Goal: Information Seeking & Learning: Learn about a topic

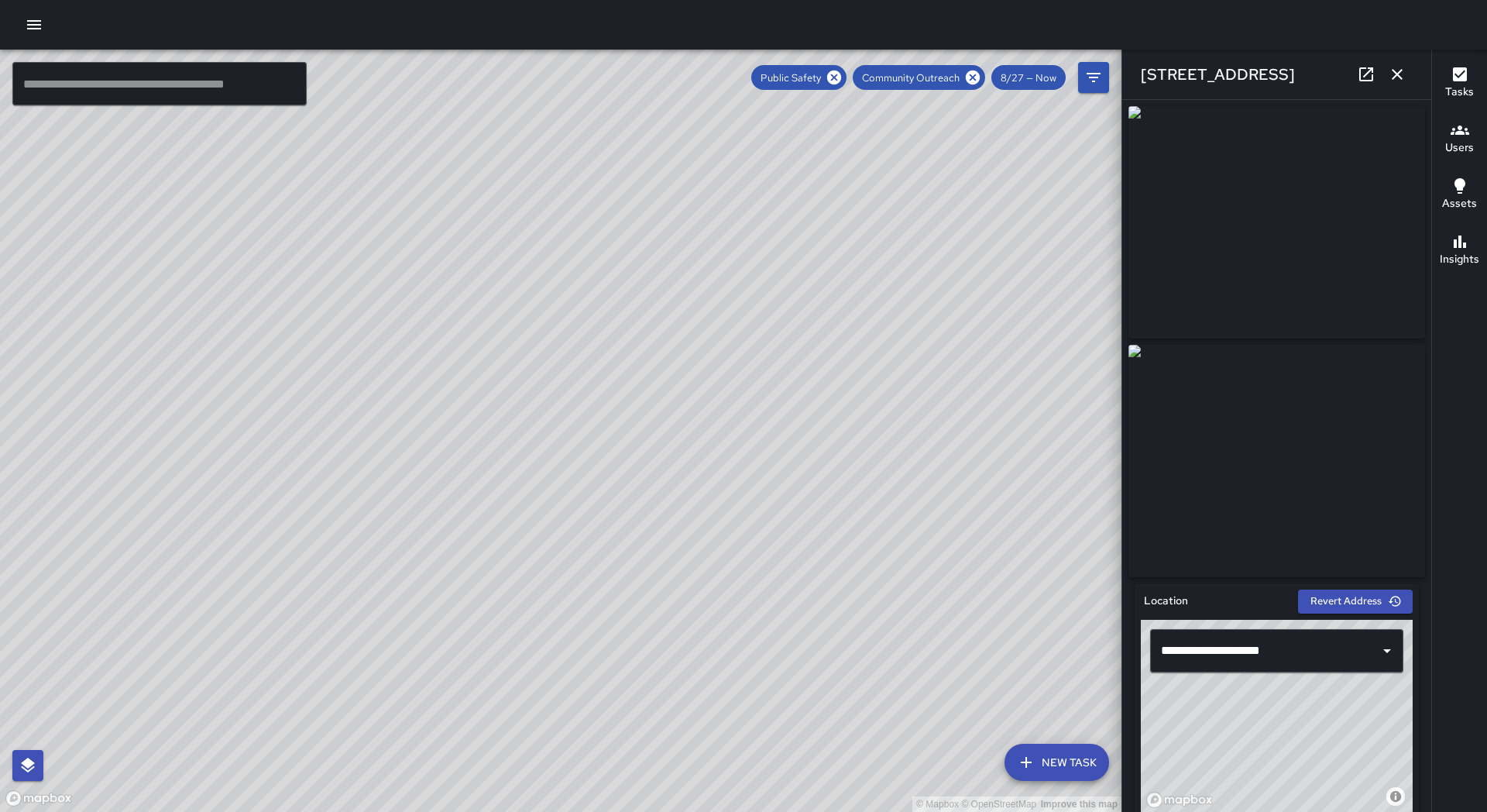
click at [1396, 78] on icon "button" at bounding box center [1397, 73] width 18 height 18
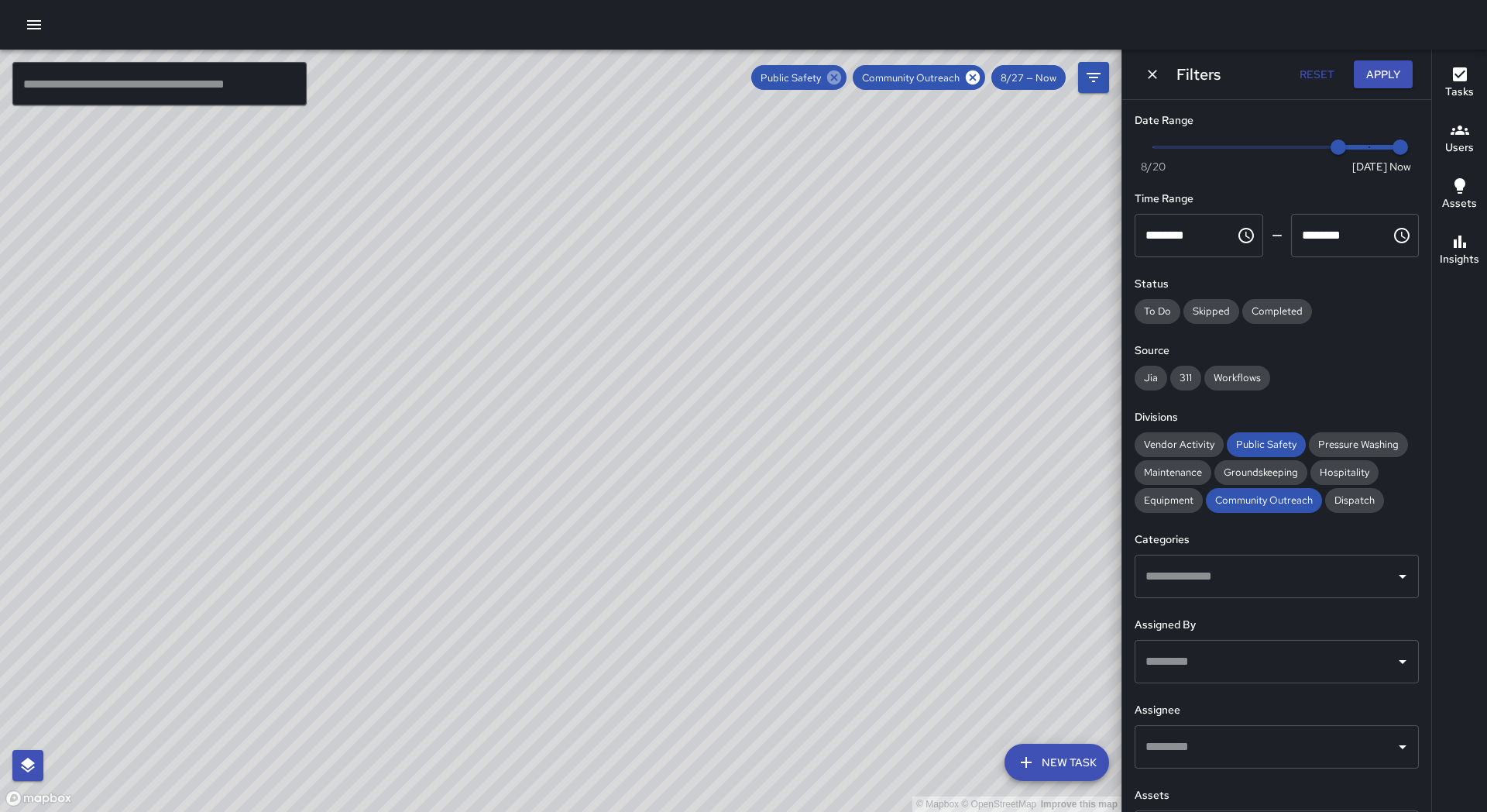
click at [839, 78] on icon at bounding box center [834, 77] width 14 height 14
click at [977, 83] on icon at bounding box center [973, 77] width 14 height 14
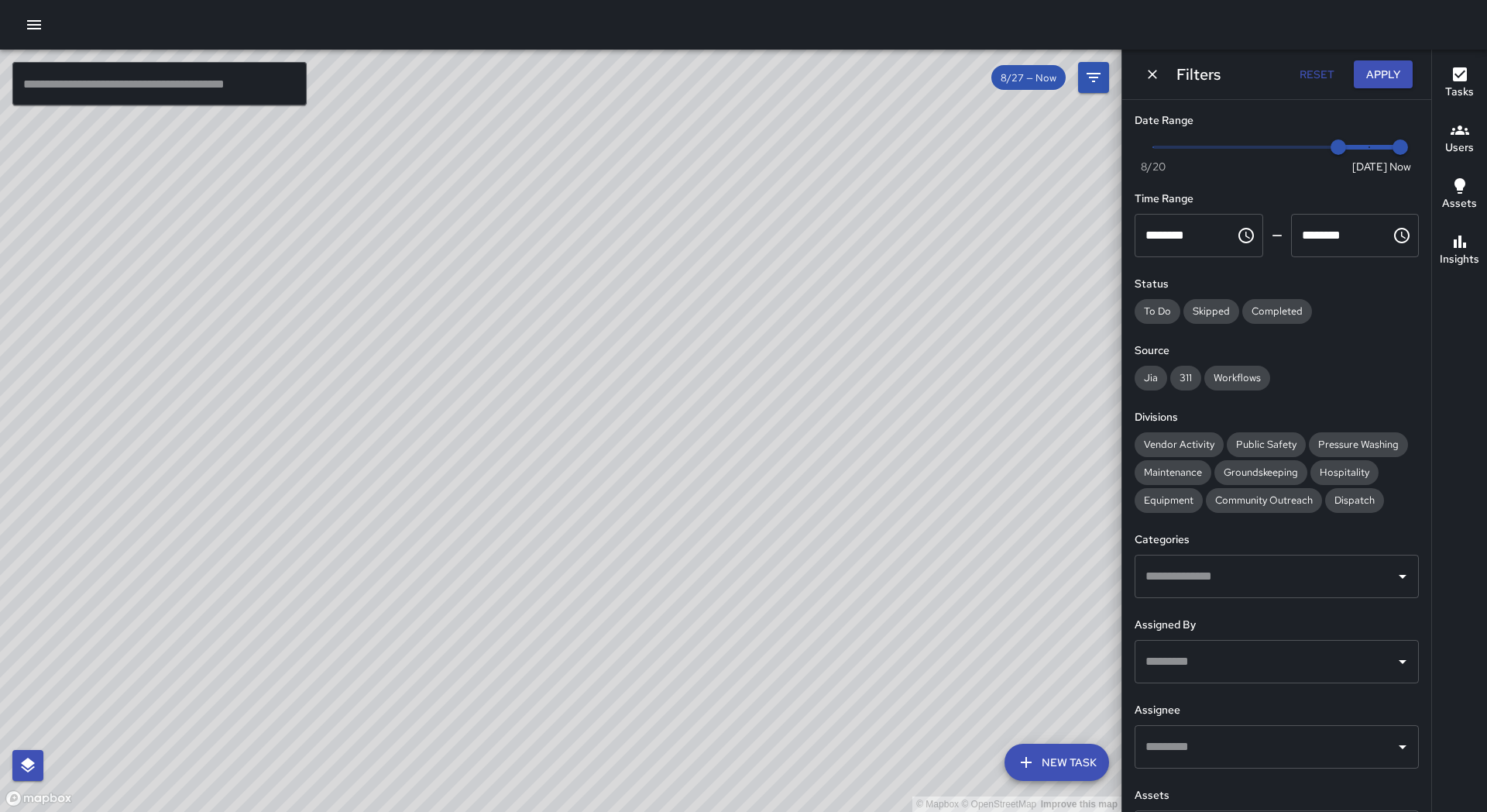
drag, startPoint x: 730, startPoint y: 652, endPoint x: 351, endPoint y: 259, distance: 546.0
click at [351, 259] on div "© Mapbox © OpenStreetMap Improve this map" at bounding box center [561, 430] width 1122 height 762
drag, startPoint x: 691, startPoint y: 280, endPoint x: 498, endPoint y: 547, distance: 329.5
click at [498, 547] on div "© Mapbox © OpenStreetMap Improve this map" at bounding box center [561, 430] width 1122 height 762
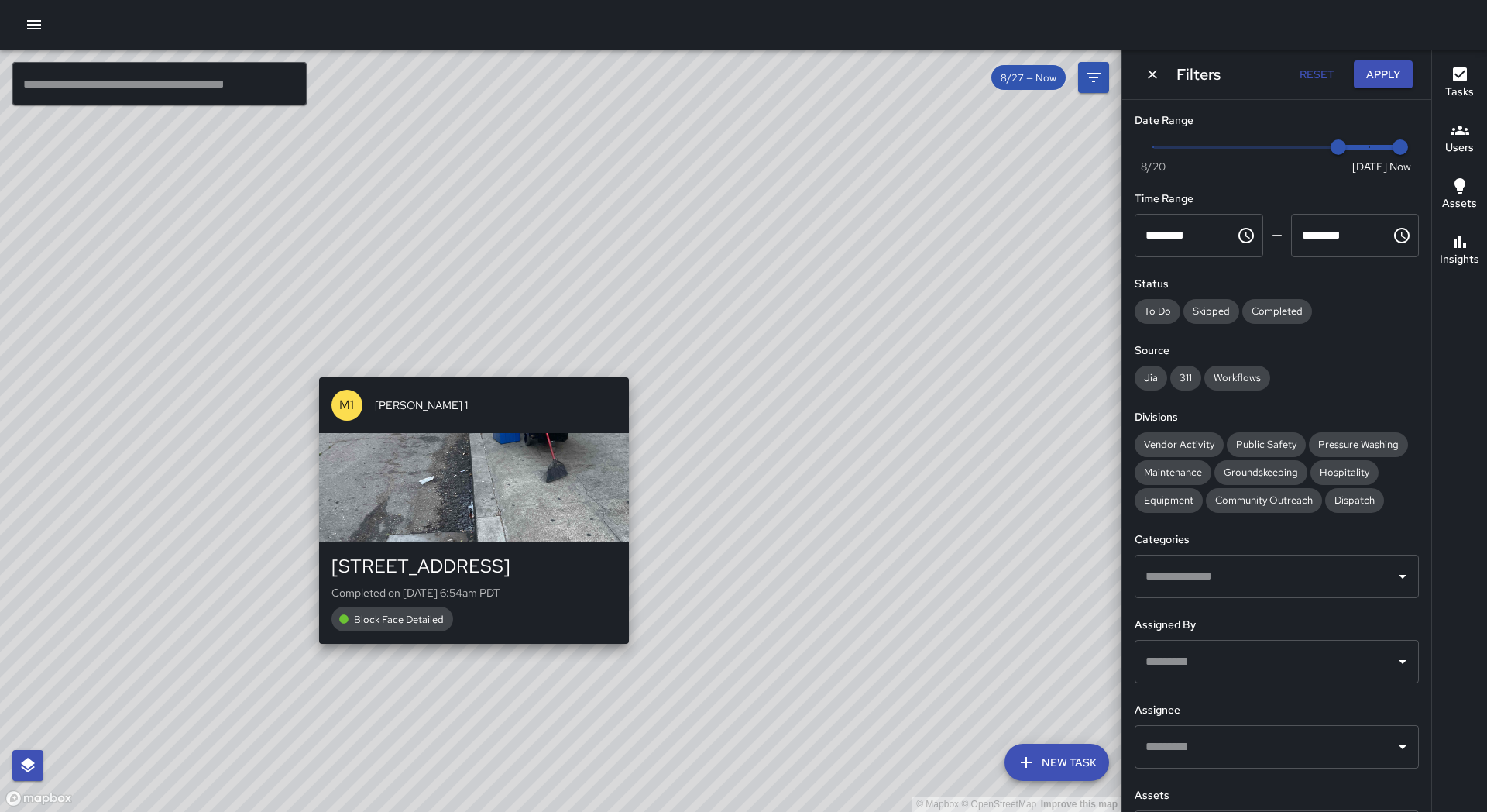
click at [734, 263] on div "© Mapbox © OpenStreetMap Improve this map M1 [PERSON_NAME] 1 [STREET_ADDRESS] C…" at bounding box center [561, 430] width 1122 height 762
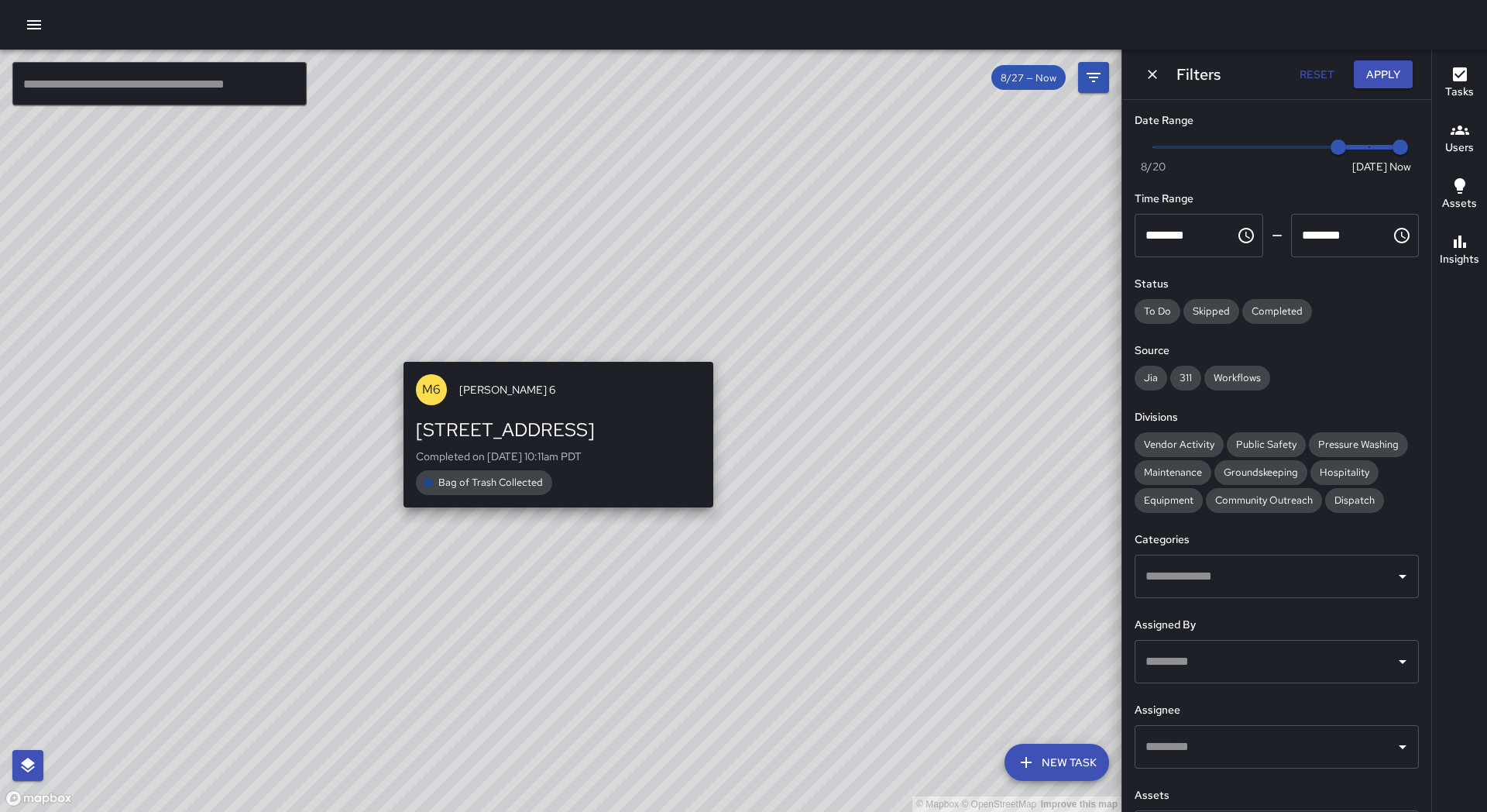
click at [540, 545] on div "© Mapbox © OpenStreetMap Improve this map M6 [PERSON_NAME] [STREET_ADDRESS] Com…" at bounding box center [561, 430] width 1122 height 762
click at [647, 552] on div "© Mapbox © OpenStreetMap Improve this map M6 [PERSON_NAME] [STREET_ADDRESS] Com…" at bounding box center [561, 430] width 1122 height 762
click at [711, 594] on div "© Mapbox © OpenStreetMap Improve this map M6 [PERSON_NAME] [STREET_ADDRESS] Com…" at bounding box center [561, 430] width 1122 height 762
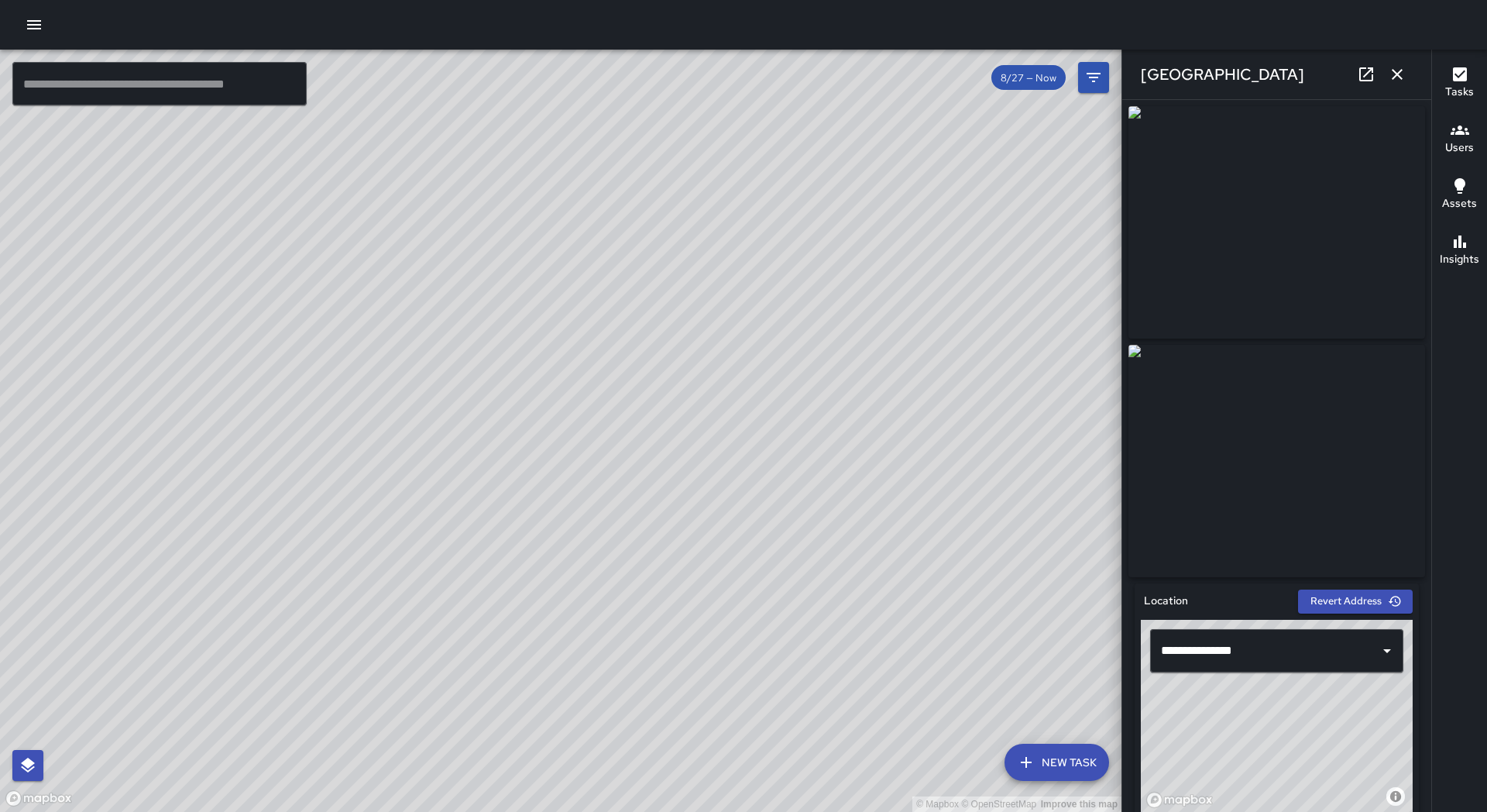
click at [1404, 75] on icon "button" at bounding box center [1397, 73] width 18 height 18
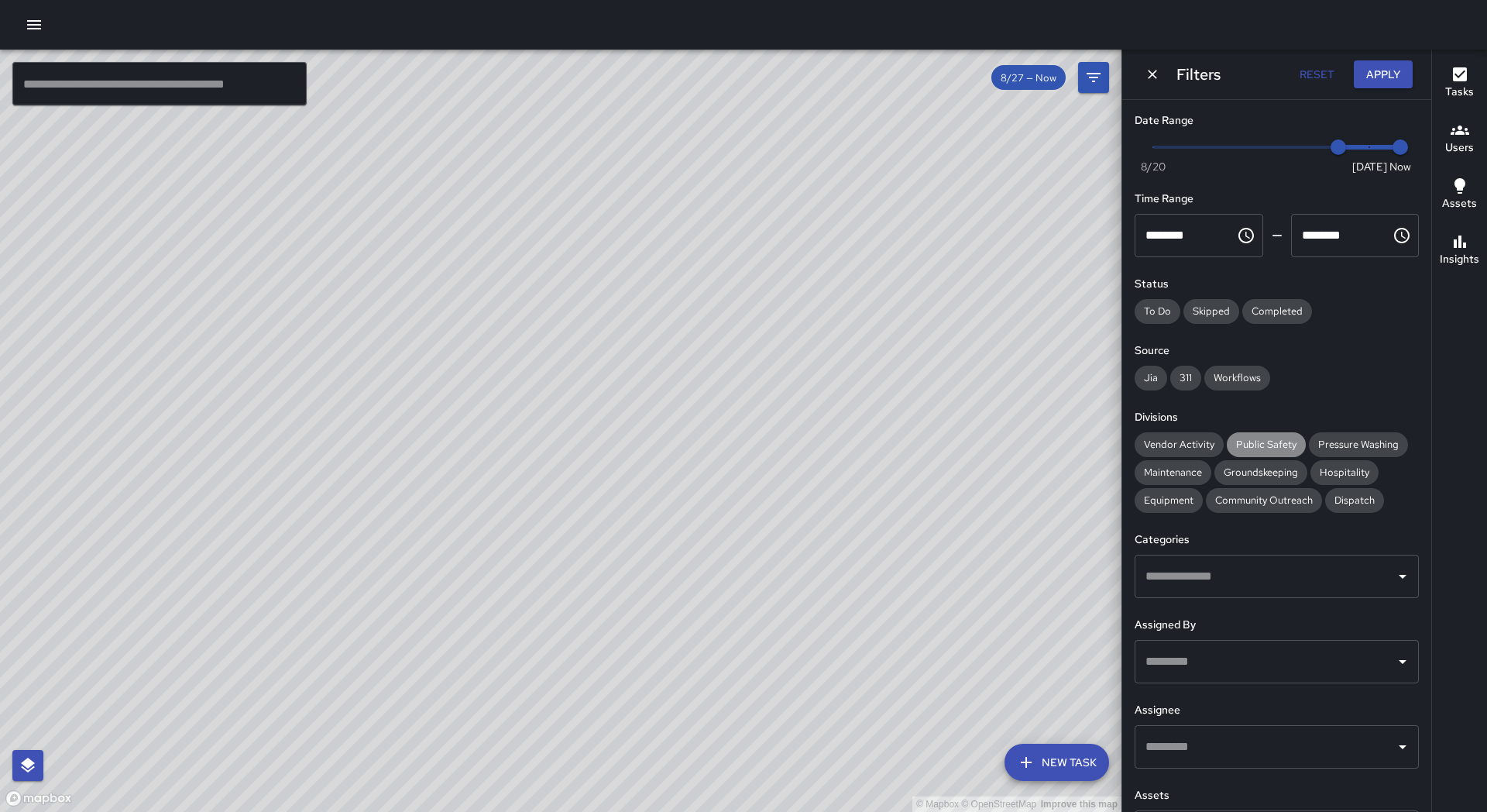
click at [1282, 442] on span "Public Safety" at bounding box center [1267, 445] width 79 height 14
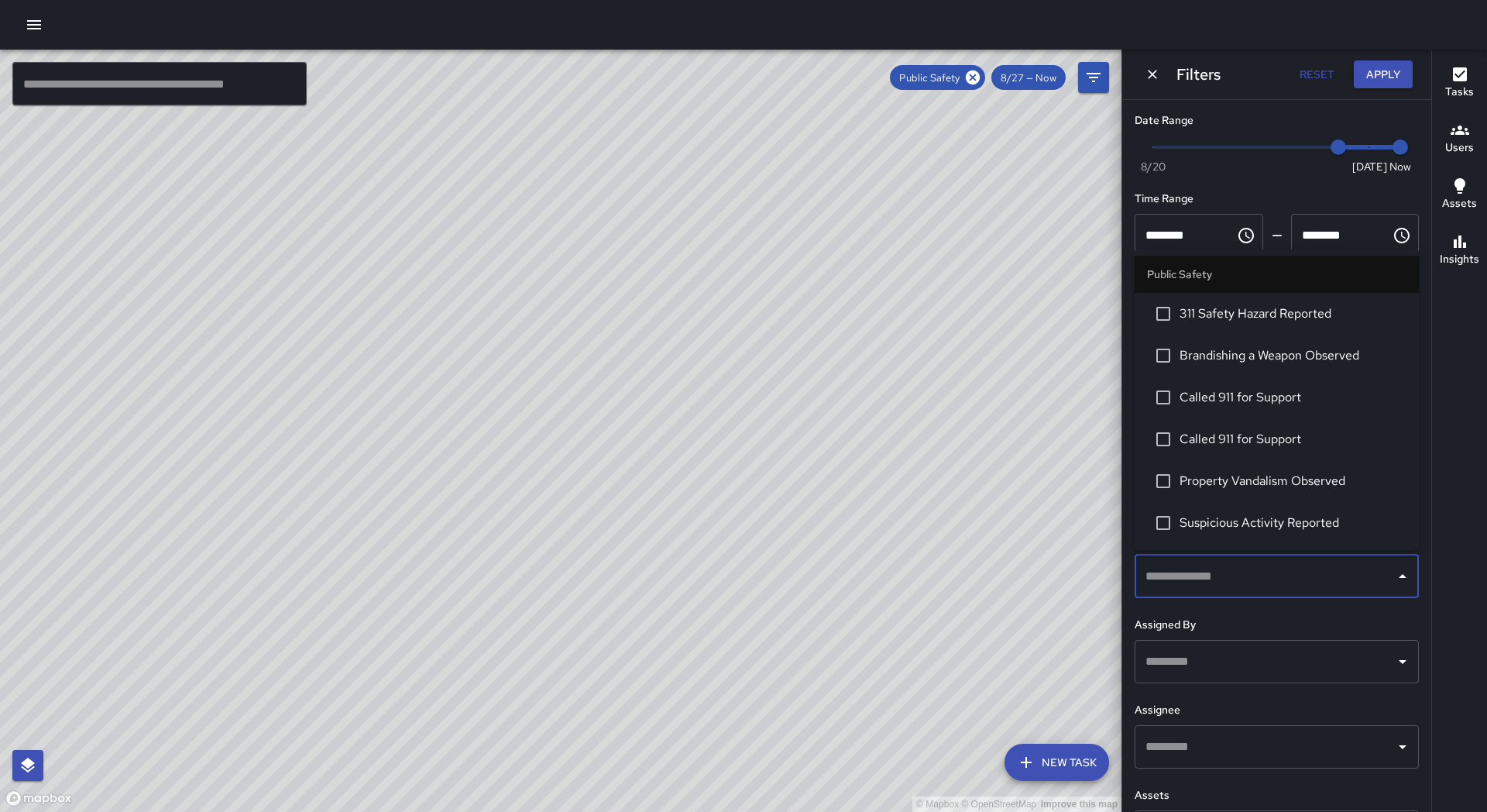
click at [1288, 573] on input "text" at bounding box center [1266, 576] width 248 height 29
click at [1204, 524] on span "Suspicious Activity Reported" at bounding box center [1293, 522] width 227 height 18
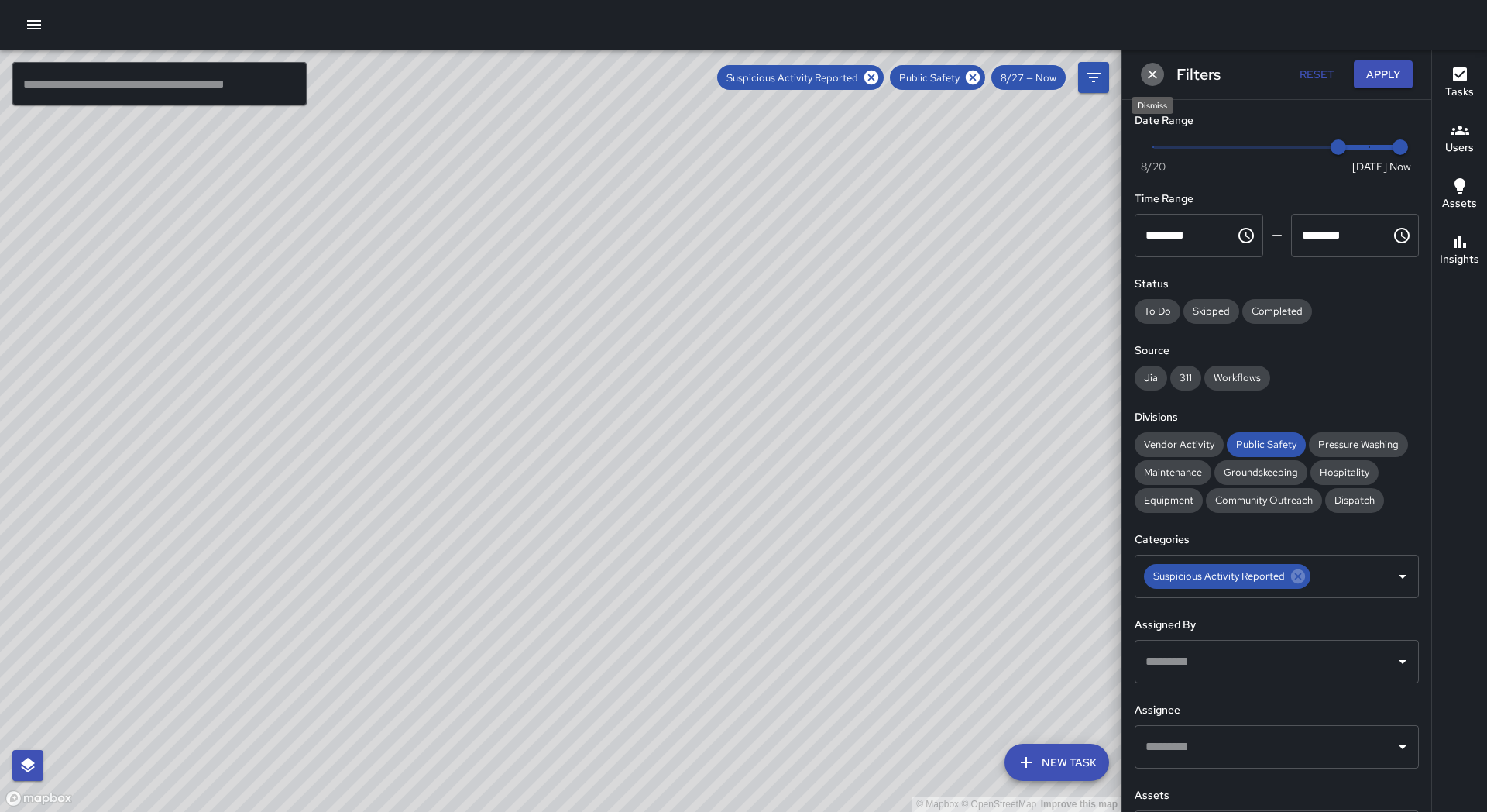
click at [1155, 76] on icon "Dismiss" at bounding box center [1152, 74] width 15 height 15
